Goal: Task Accomplishment & Management: Use online tool/utility

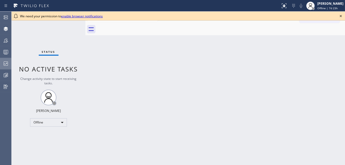
click at [4, 65] on icon at bounding box center [6, 64] width 6 height 6
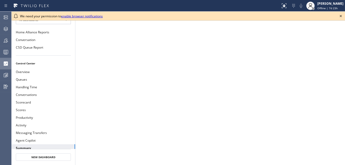
click at [343, 16] on icon at bounding box center [341, 16] width 6 height 6
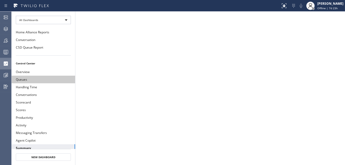
click at [42, 81] on button "Queues" at bounding box center [44, 80] width 64 height 8
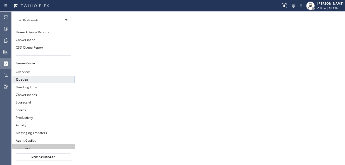
click at [28, 145] on button "Summary" at bounding box center [44, 149] width 64 height 8
